Goal: Share content: Share content

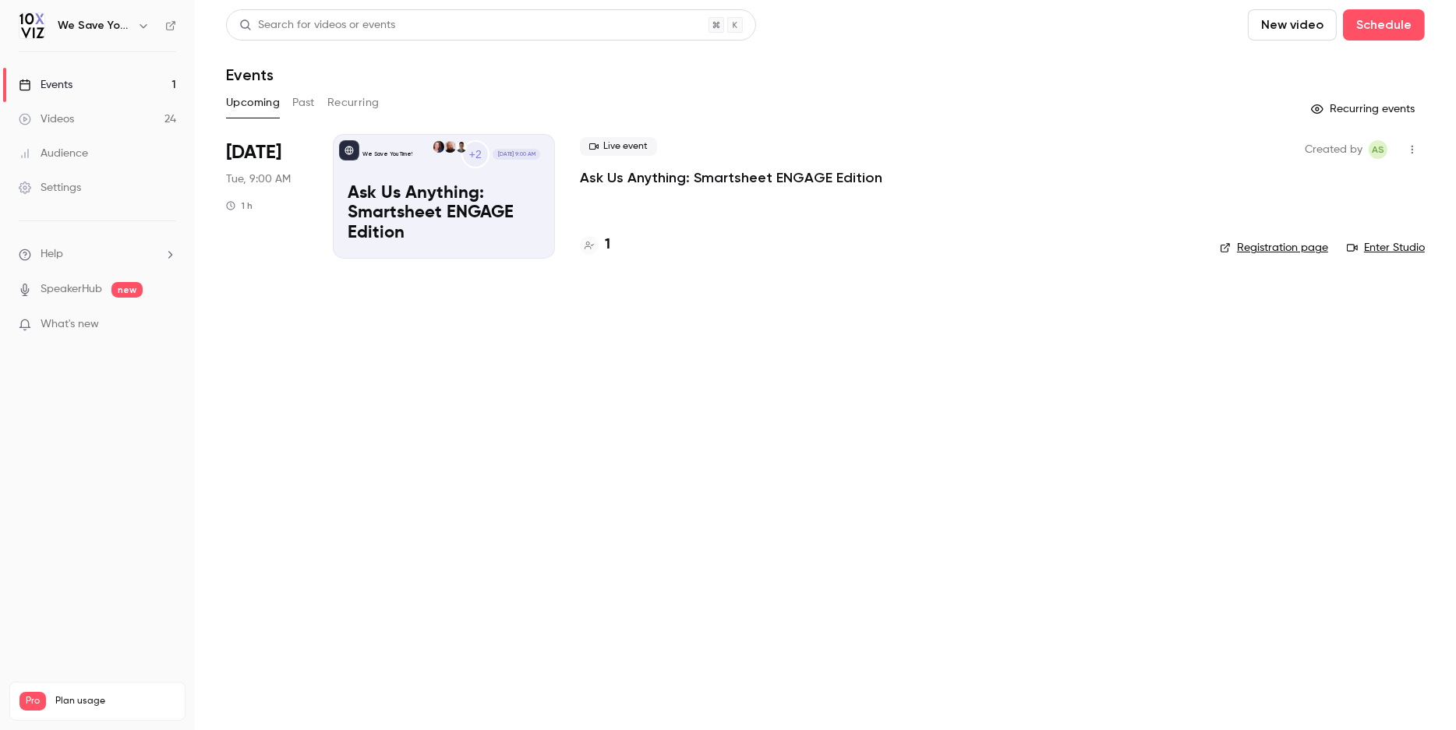
click at [298, 108] on button "Past" at bounding box center [303, 102] width 23 height 25
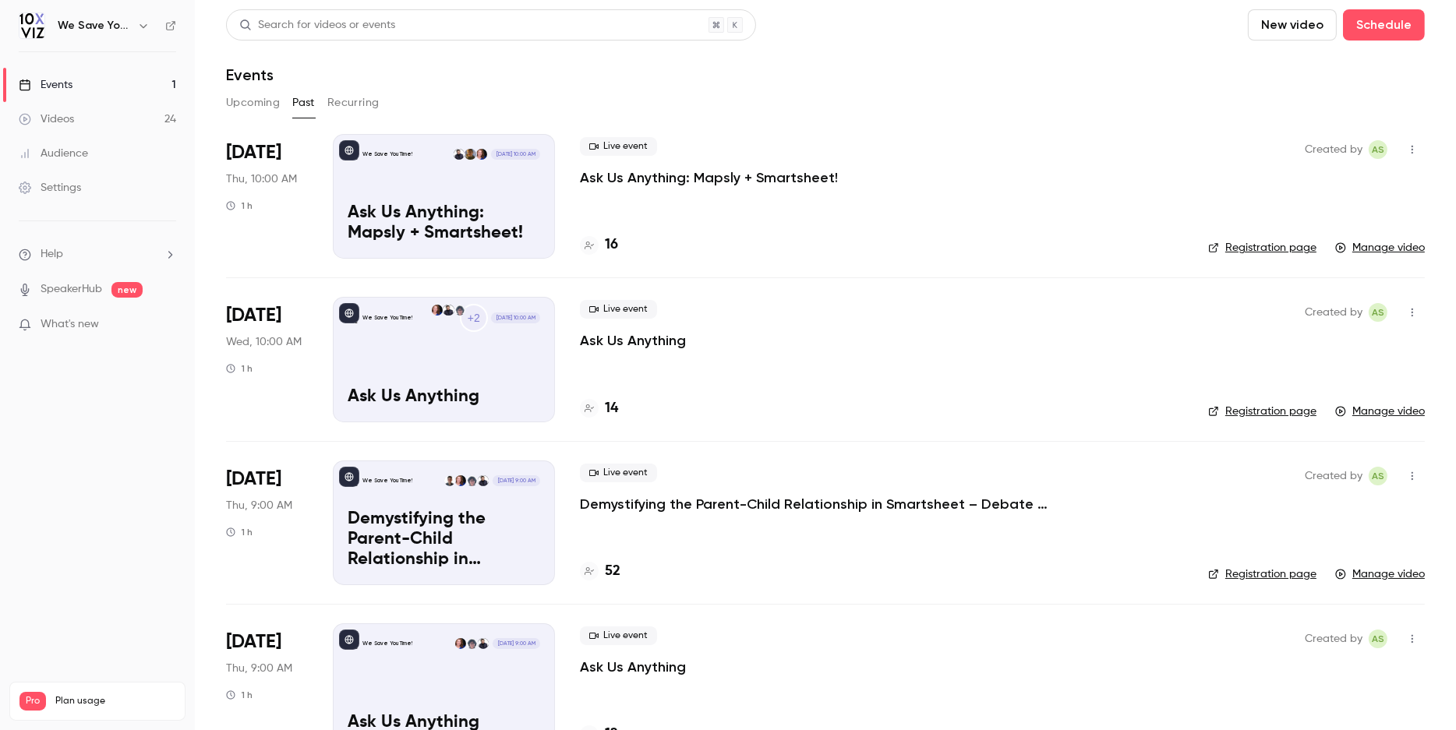
click at [1391, 248] on link "Manage video" at bounding box center [1380, 248] width 90 height 16
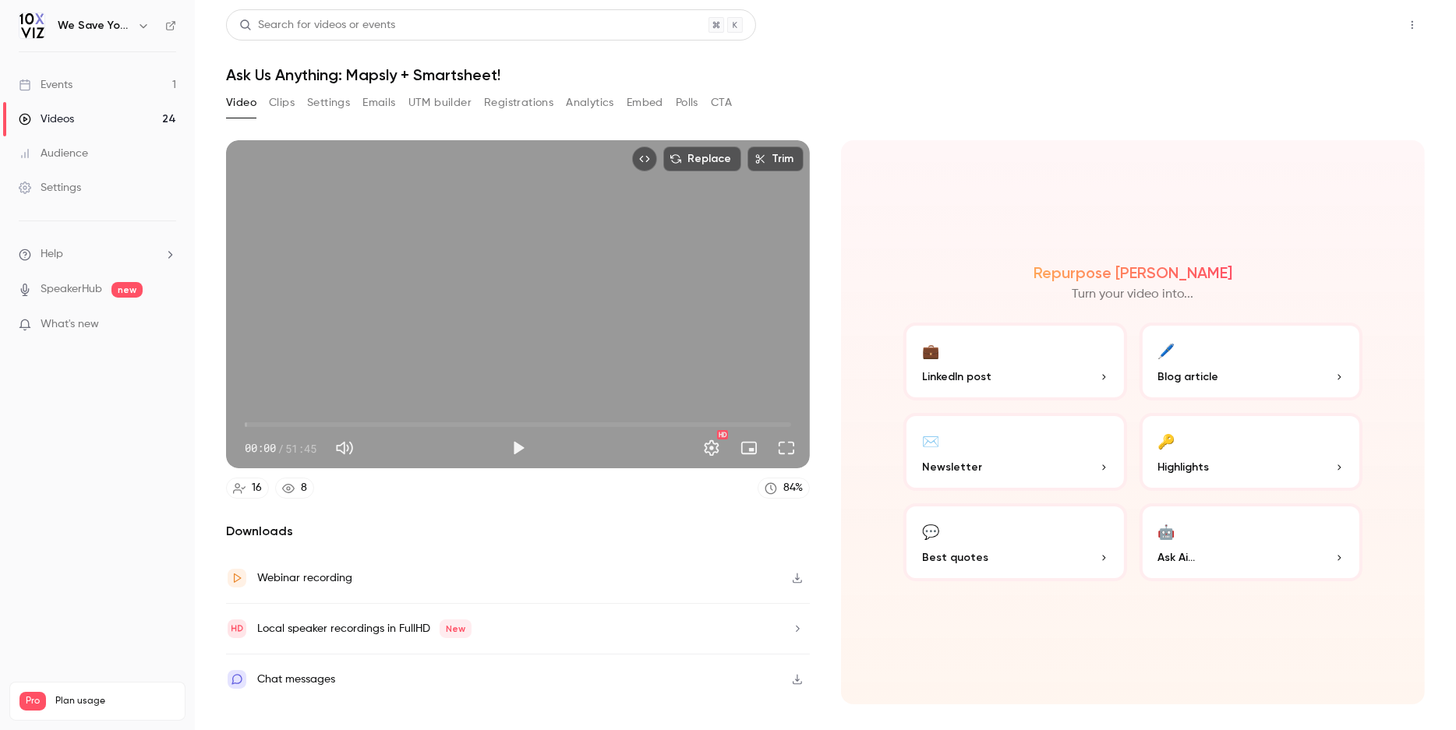
click at [1358, 31] on button "Share" at bounding box center [1356, 24] width 62 height 31
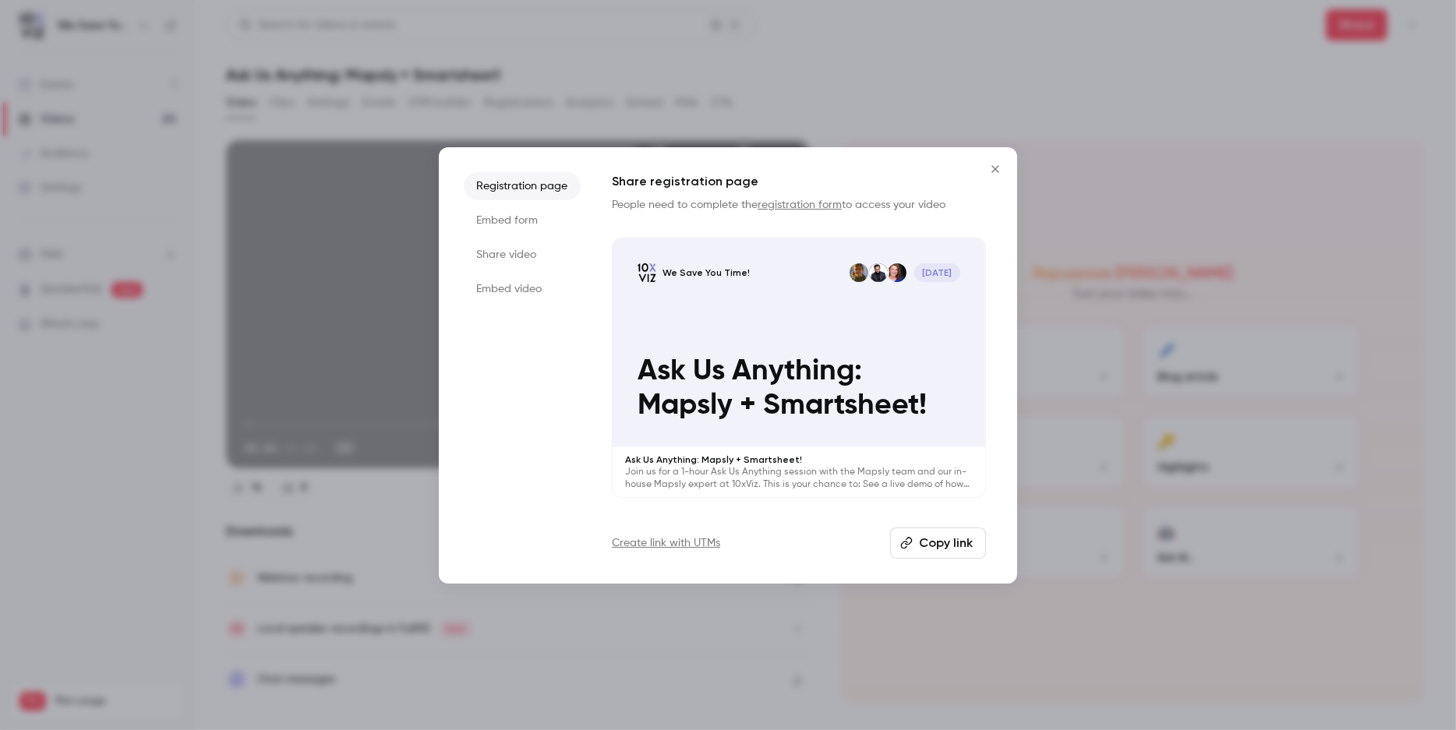
click at [520, 258] on li "Share video" at bounding box center [522, 255] width 117 height 28
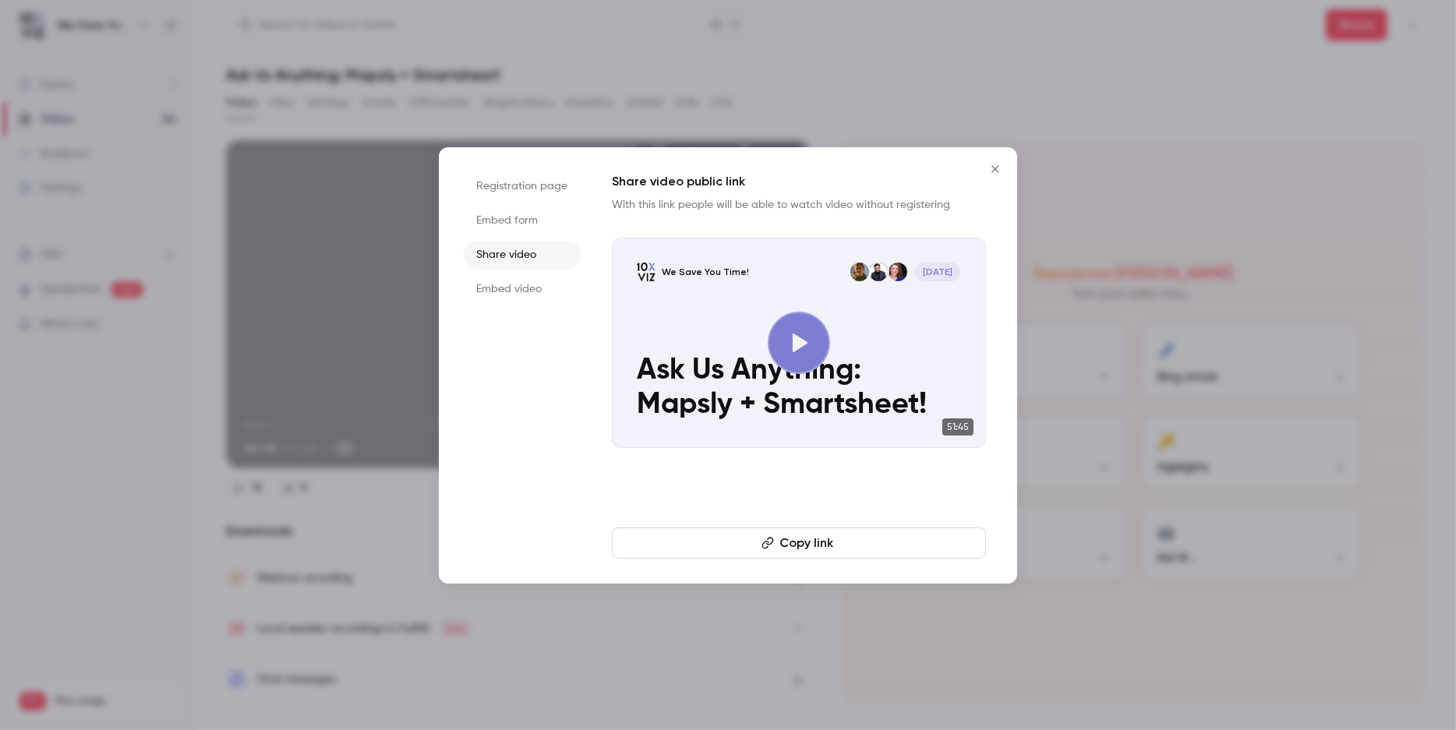
click at [708, 542] on button "Copy link" at bounding box center [799, 543] width 374 height 31
click at [535, 186] on li "Registration page" at bounding box center [522, 186] width 117 height 28
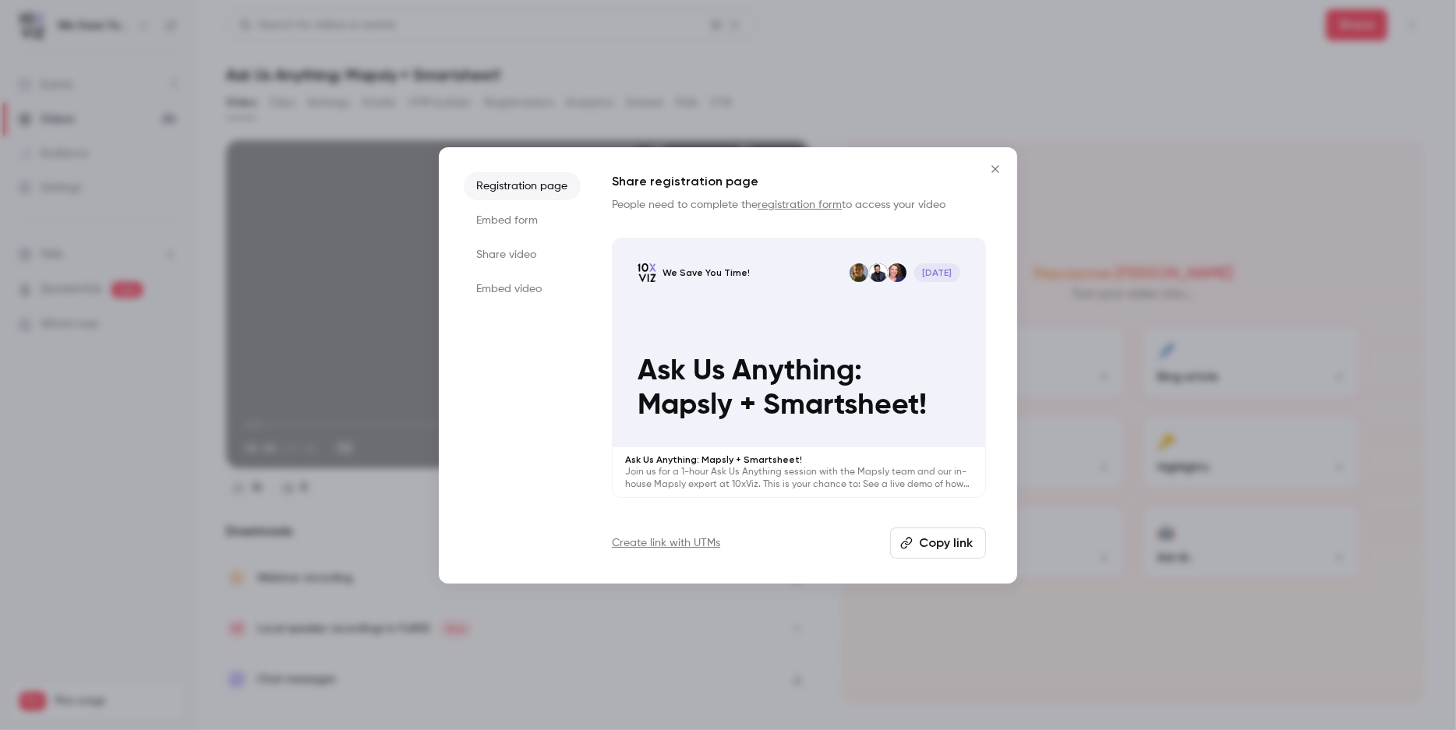
click at [665, 538] on link "Create link with UTMs" at bounding box center [666, 543] width 108 height 16
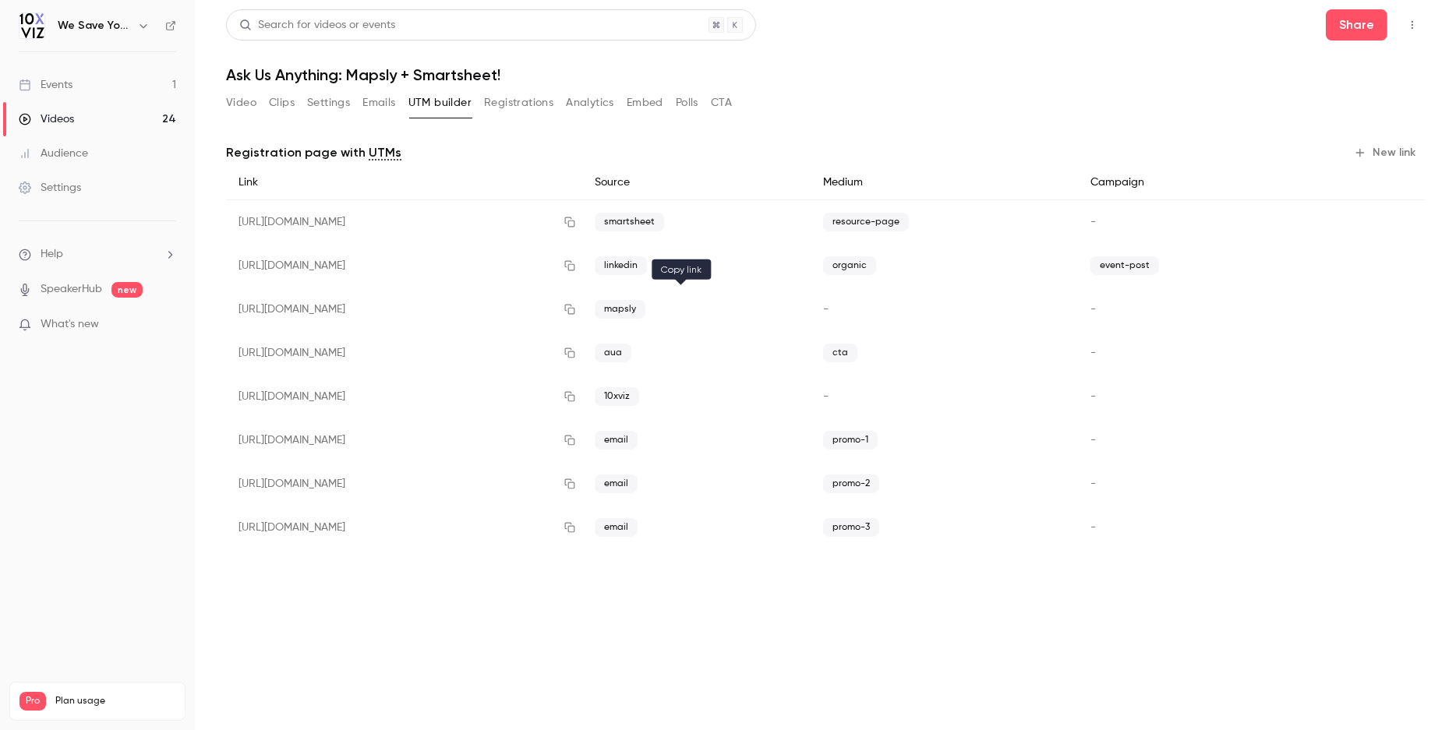
click at [576, 312] on icon "button" at bounding box center [569, 309] width 12 height 11
